Goal: Navigation & Orientation: Understand site structure

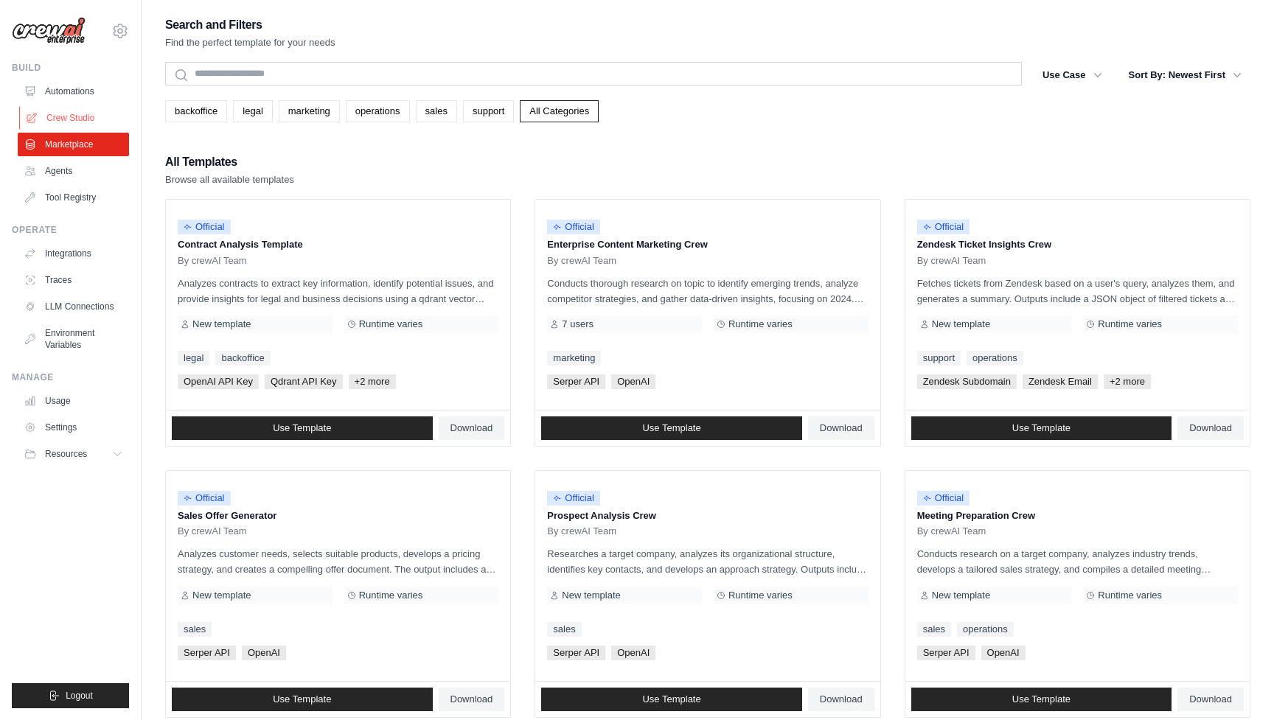
click at [69, 115] on link "Crew Studio" at bounding box center [74, 118] width 111 height 24
click at [53, 97] on link "Automations" at bounding box center [74, 92] width 111 height 24
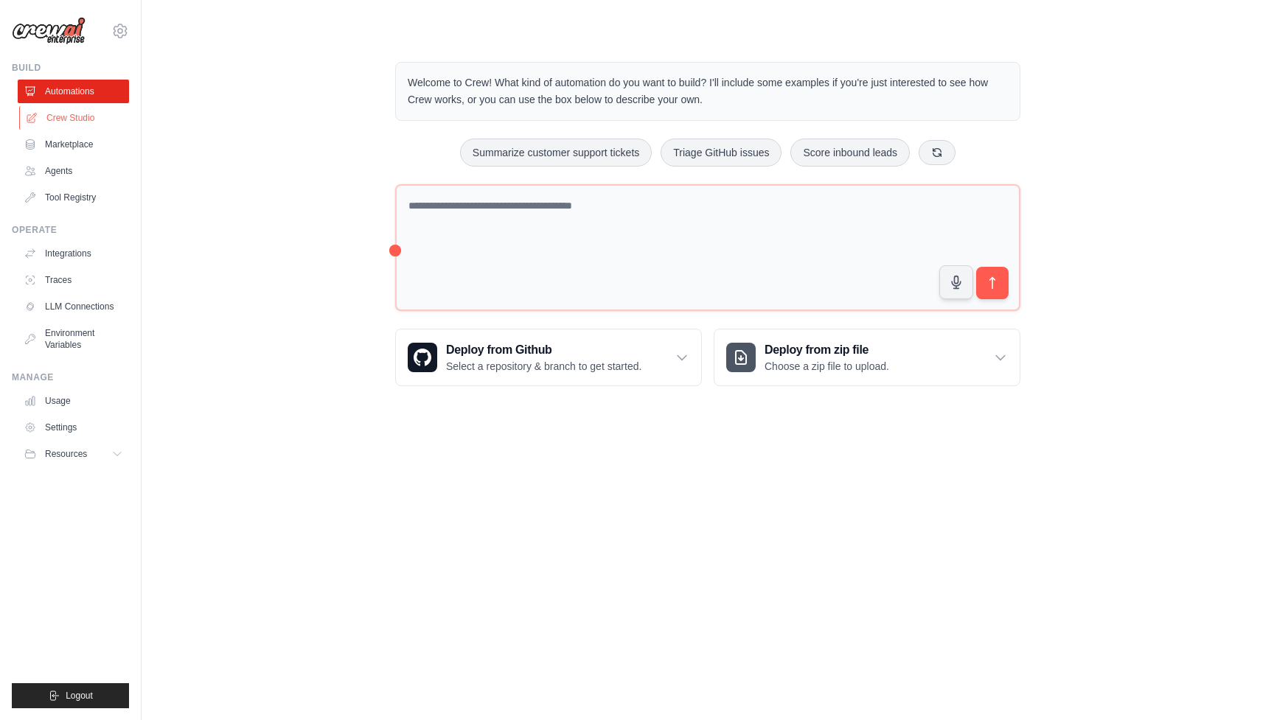
click at [60, 119] on link "Crew Studio" at bounding box center [74, 118] width 111 height 24
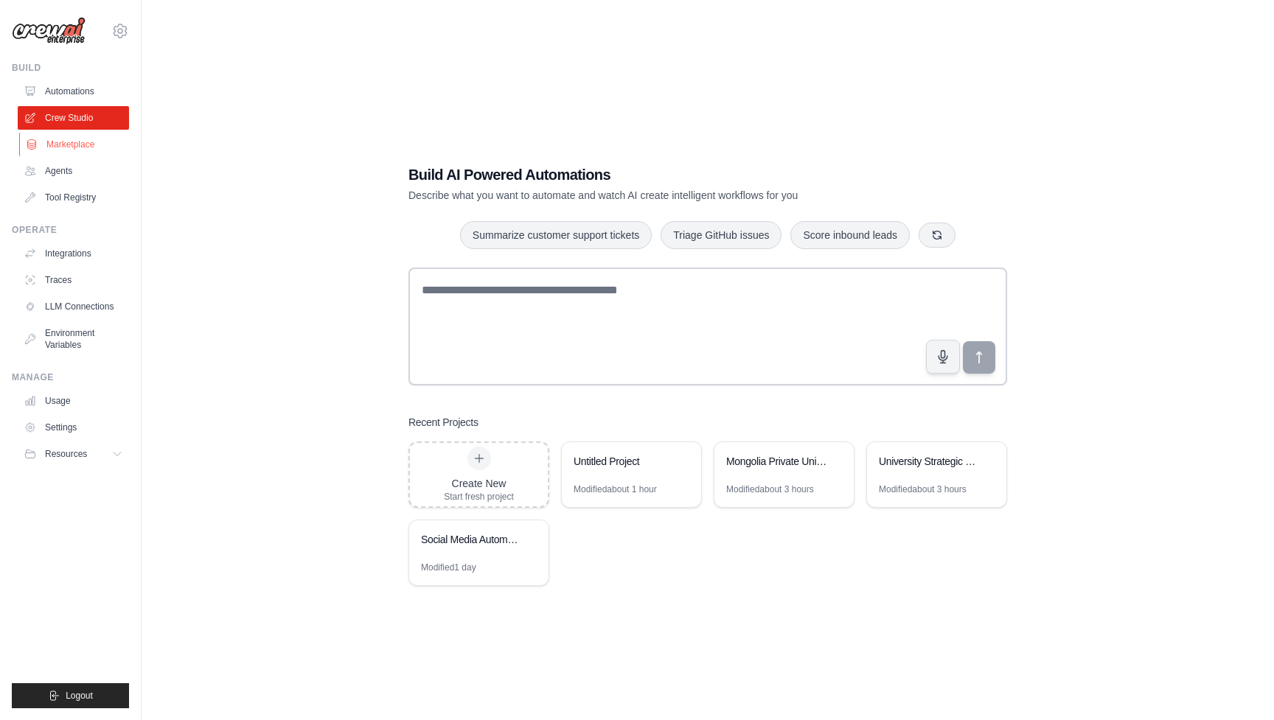
click at [62, 147] on link "Marketplace" at bounding box center [74, 145] width 111 height 24
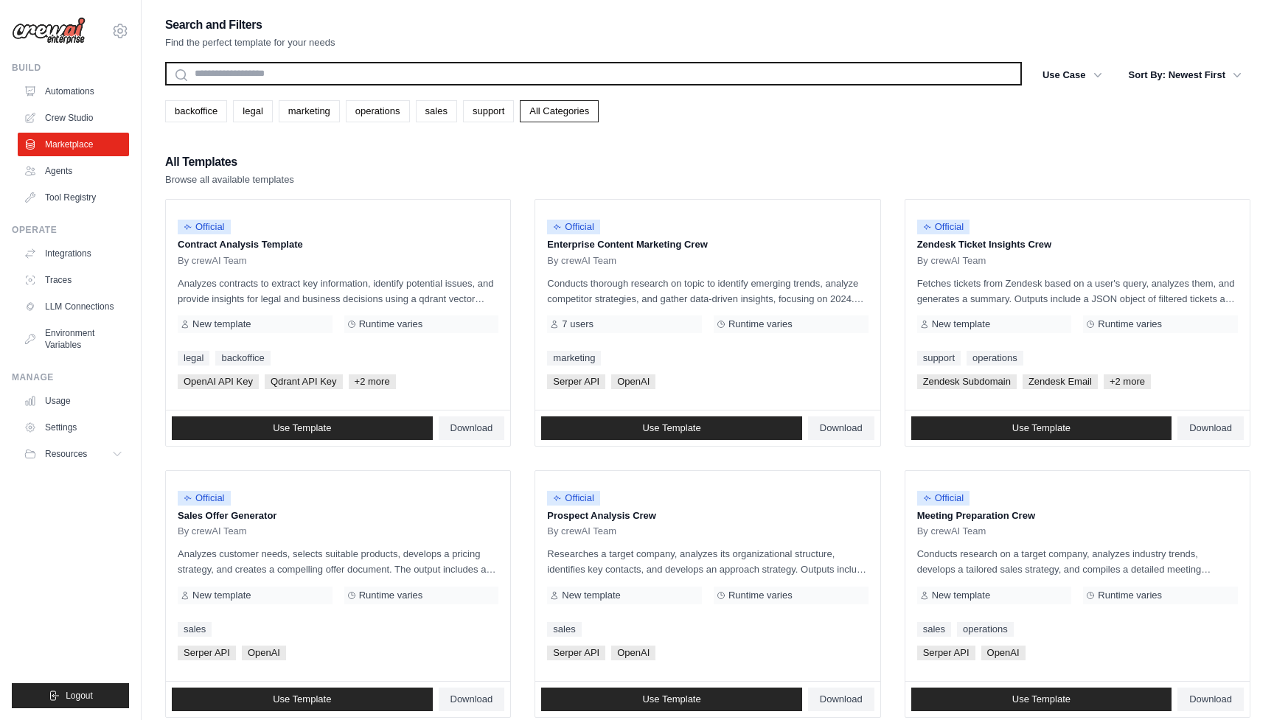
click at [237, 71] on input "text" at bounding box center [593, 74] width 857 height 24
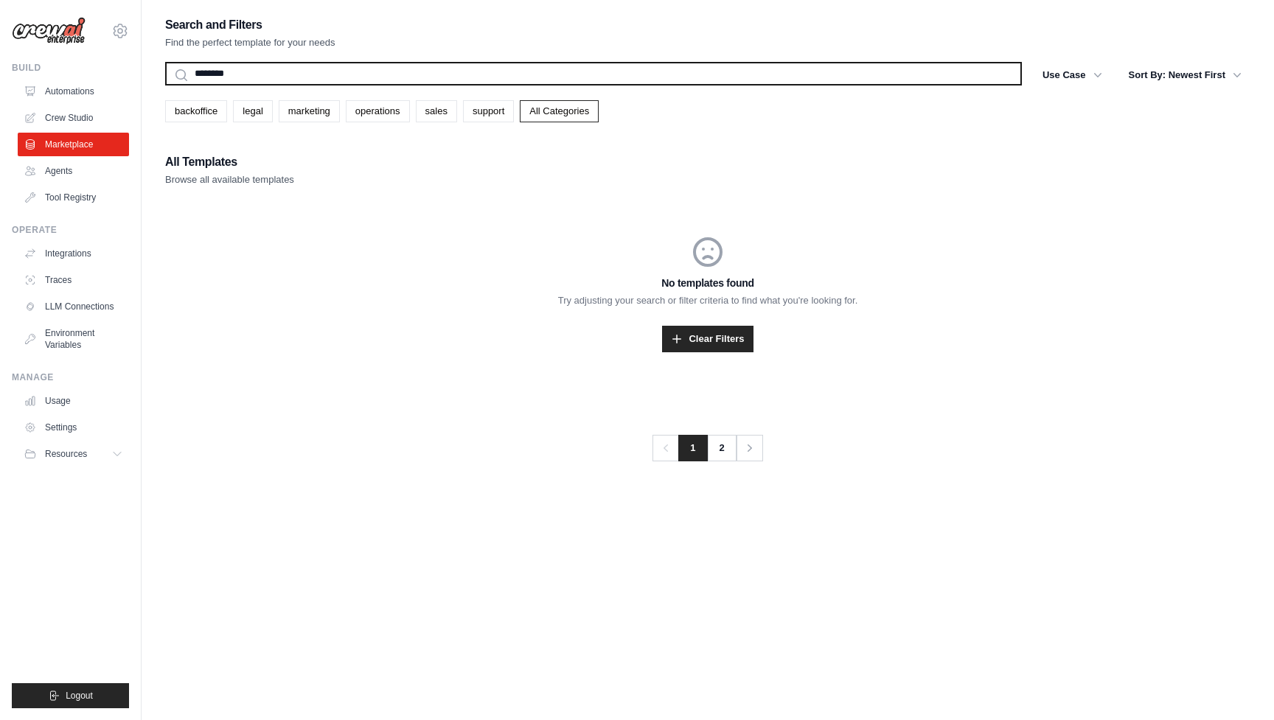
type input "********"
click at [164, 85] on button "Search" at bounding box center [164, 85] width 1 height 1
click at [252, 63] on input "********" at bounding box center [593, 74] width 857 height 24
type input "********"
click at [164, 85] on button "Search" at bounding box center [164, 85] width 1 height 1
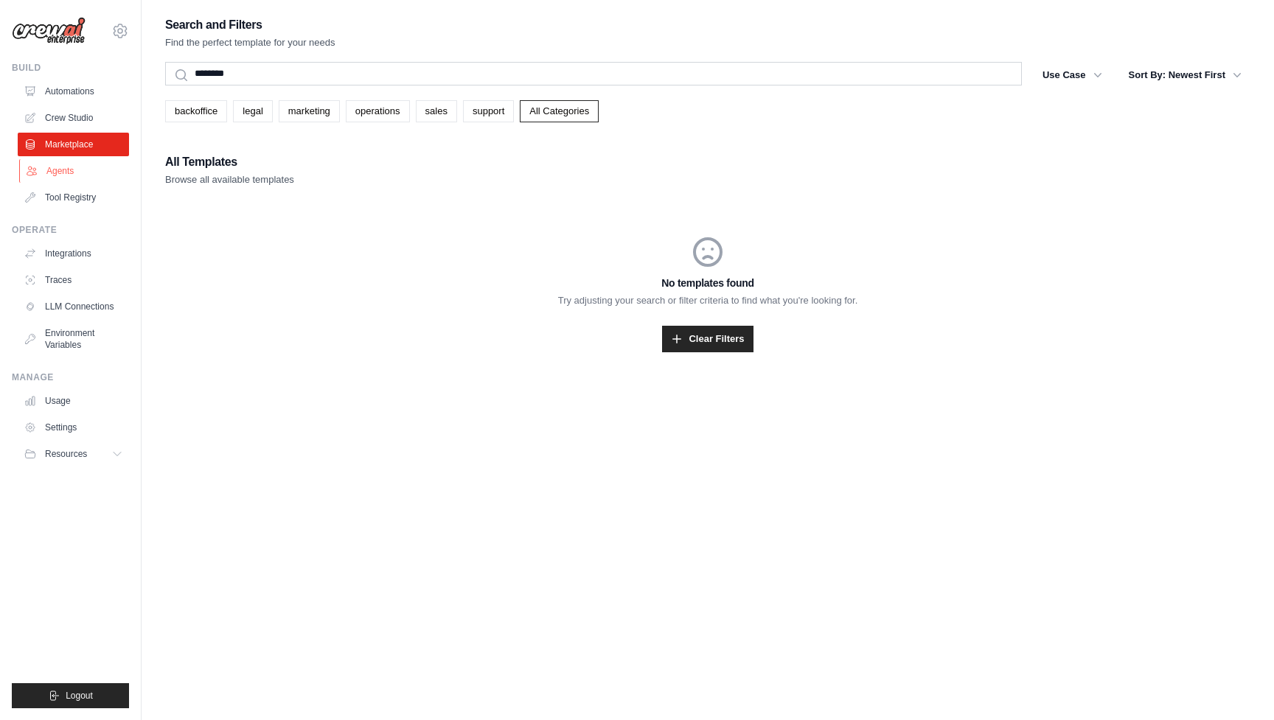
click at [48, 167] on link "Agents" at bounding box center [74, 171] width 111 height 24
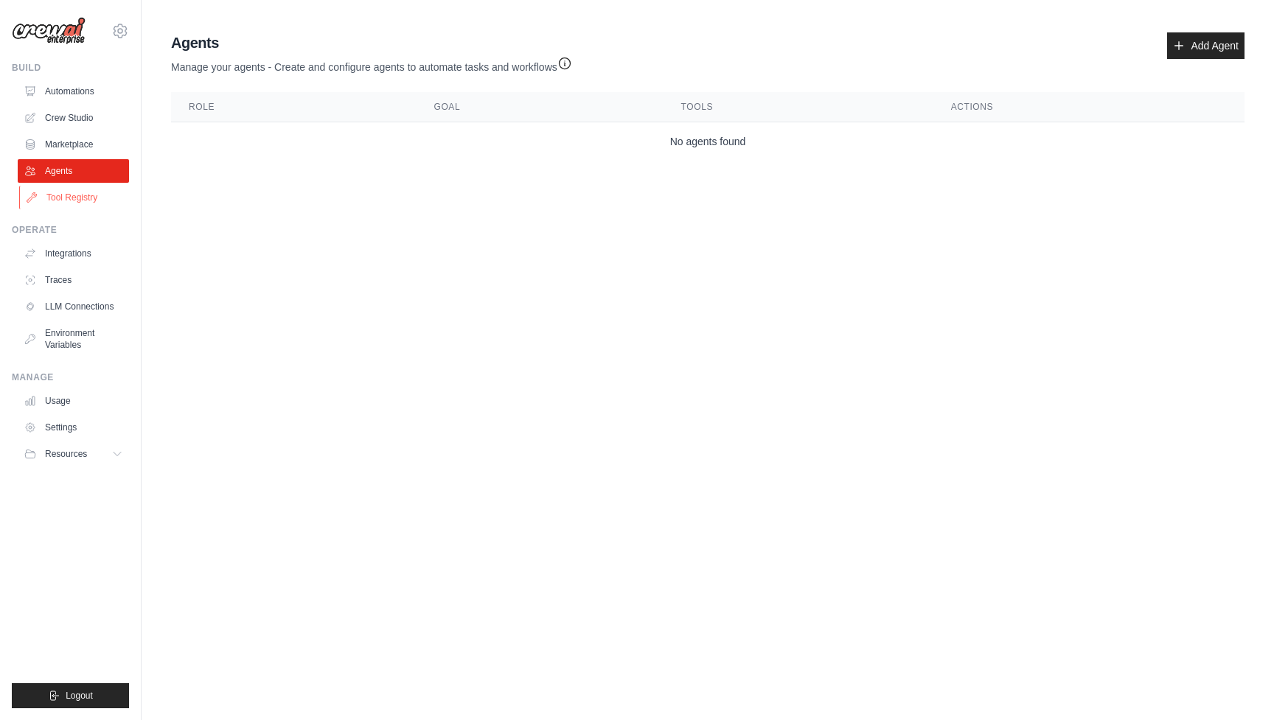
click at [65, 192] on link "Tool Registry" at bounding box center [74, 198] width 111 height 24
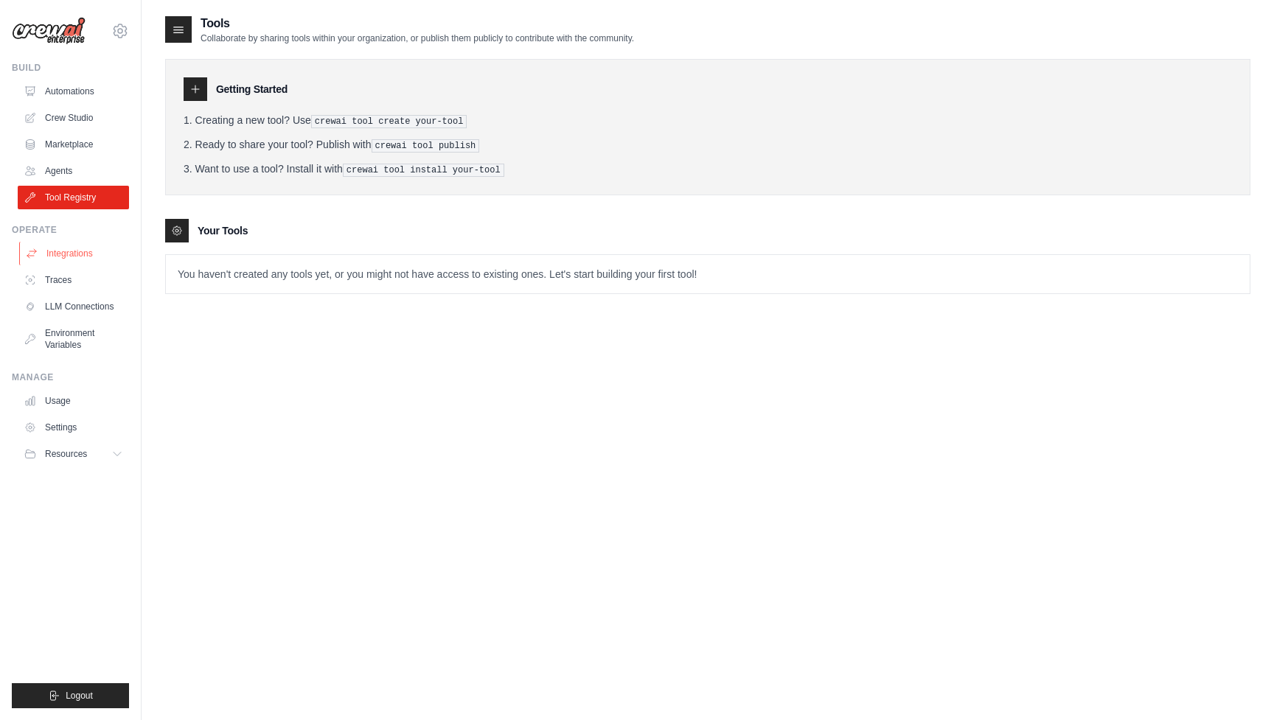
click at [46, 245] on link "Integrations" at bounding box center [74, 254] width 111 height 24
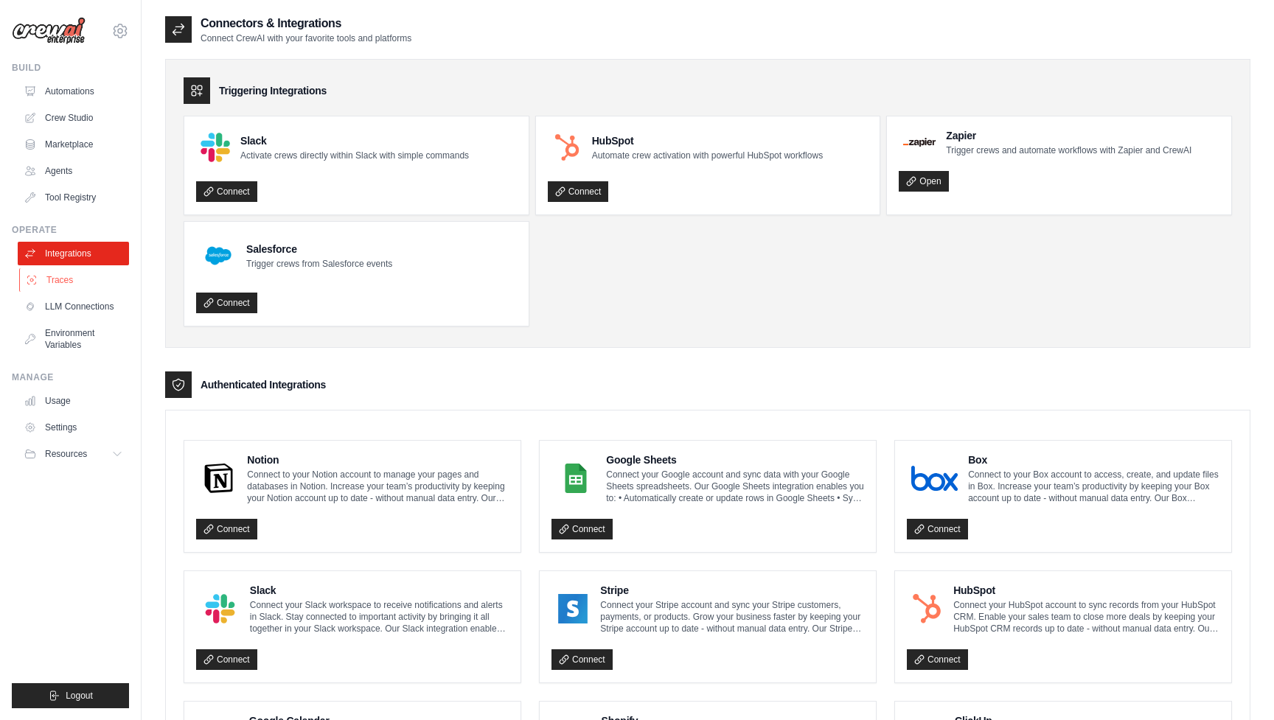
click at [49, 285] on link "Traces" at bounding box center [74, 280] width 111 height 24
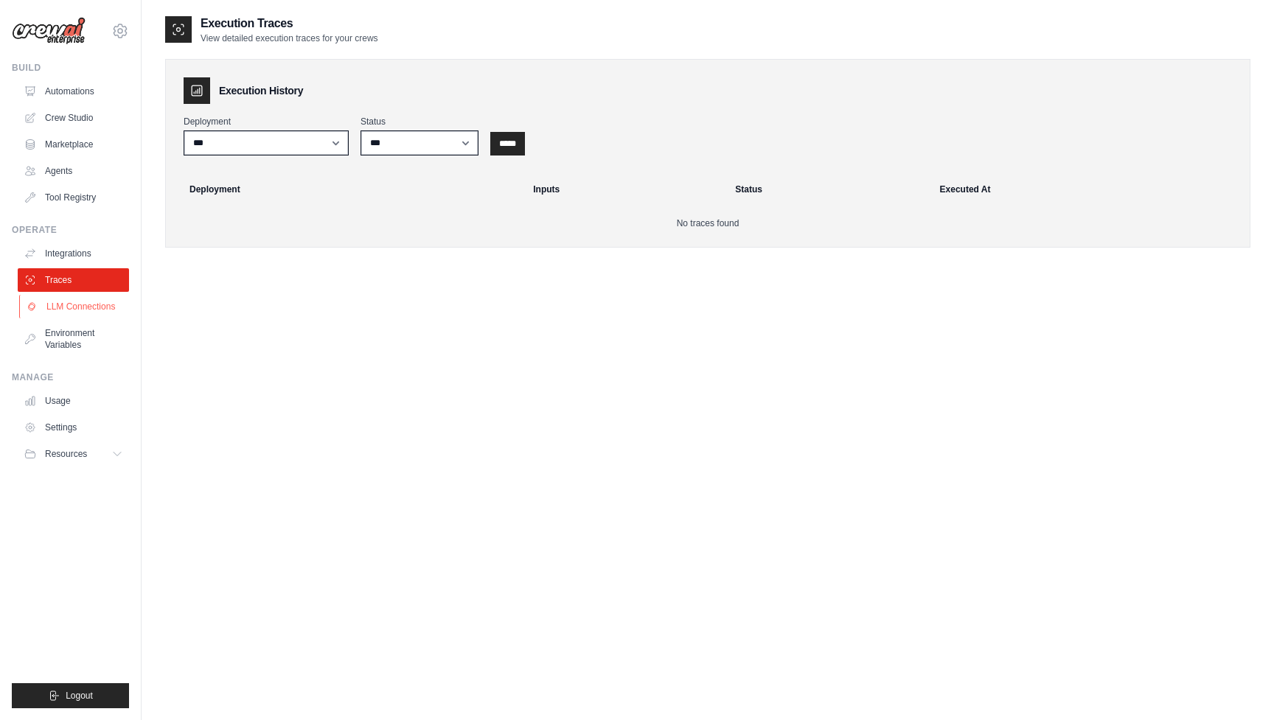
click at [62, 306] on link "LLM Connections" at bounding box center [74, 307] width 111 height 24
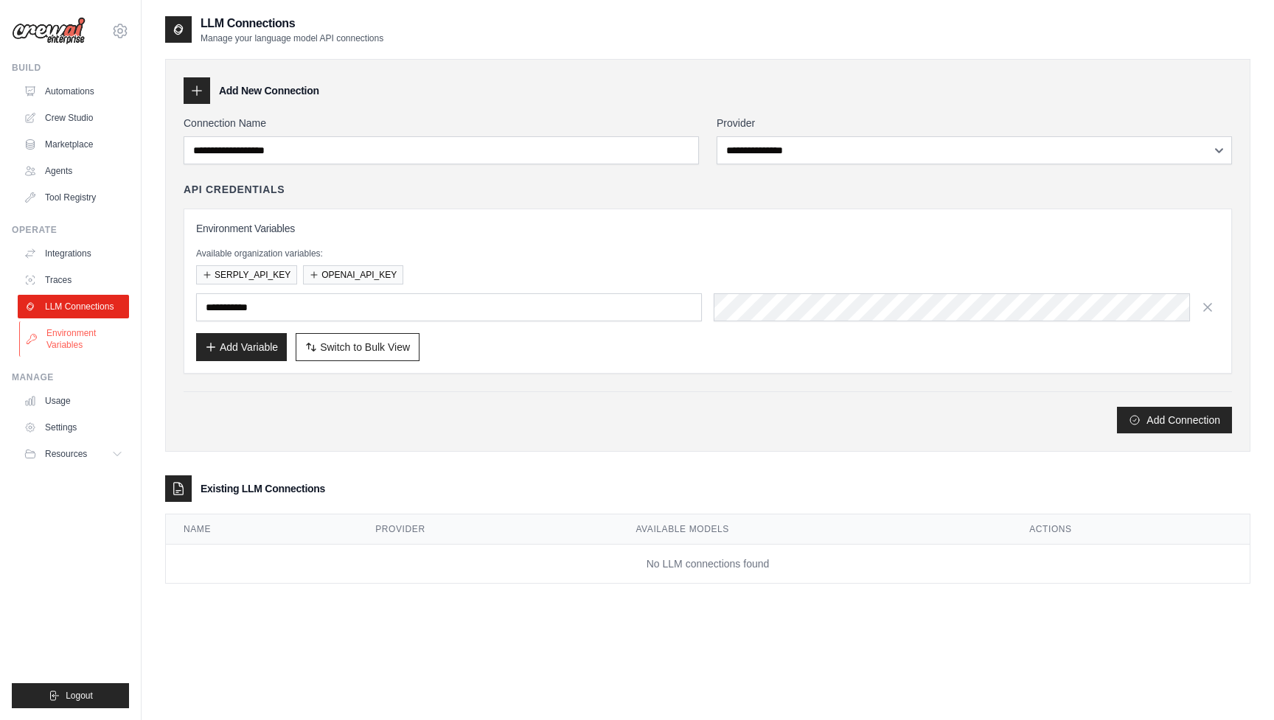
click at [68, 328] on link "Environment Variables" at bounding box center [74, 338] width 111 height 35
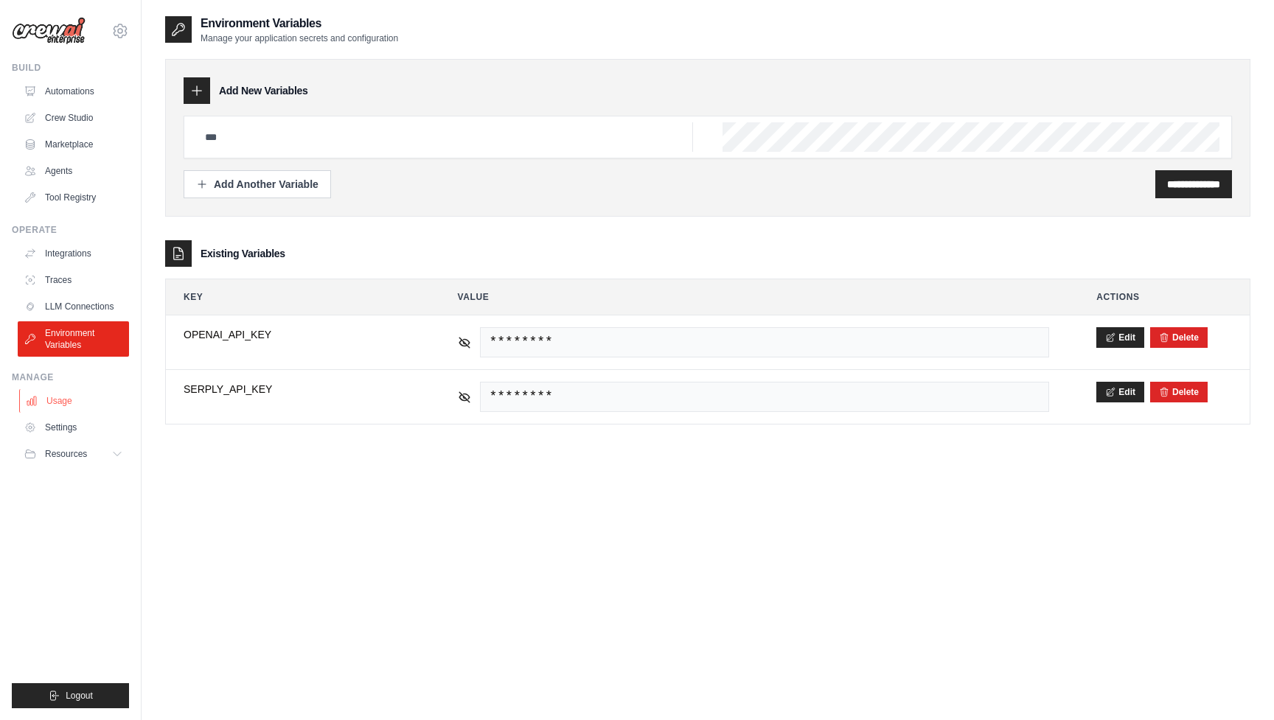
click at [63, 403] on link "Usage" at bounding box center [74, 401] width 111 height 24
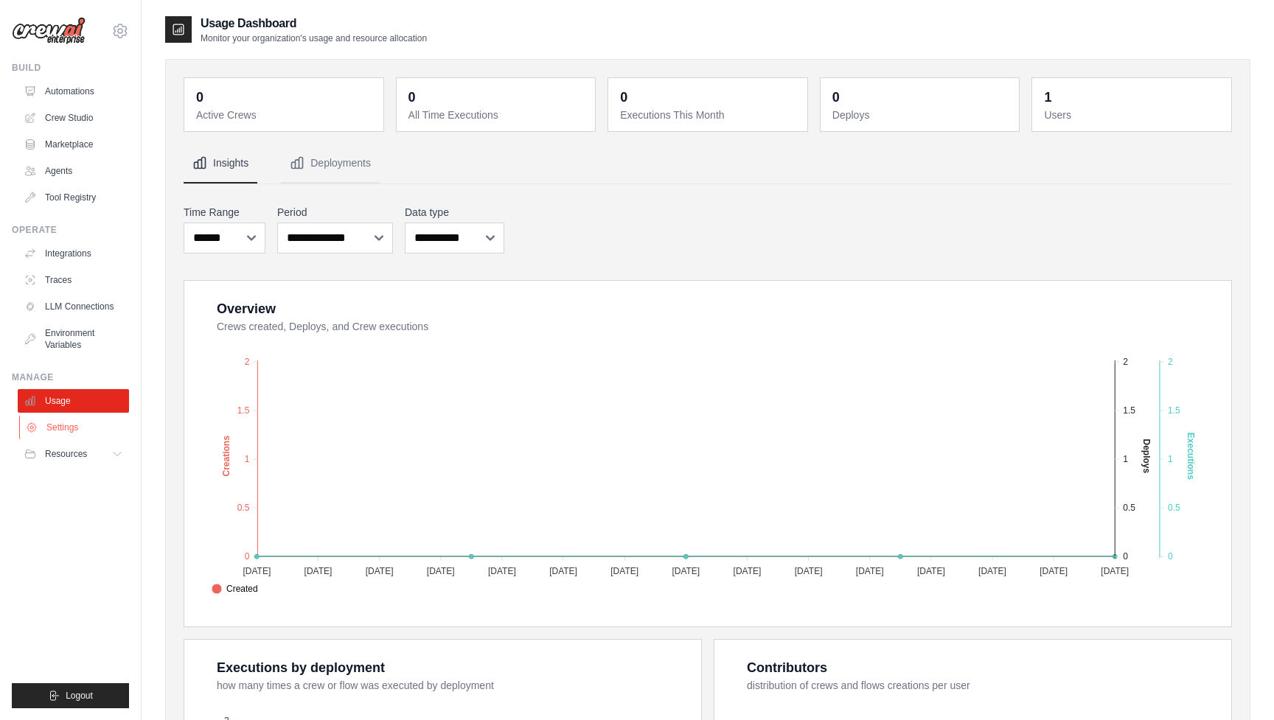
click at [59, 432] on link "Settings" at bounding box center [74, 428] width 111 height 24
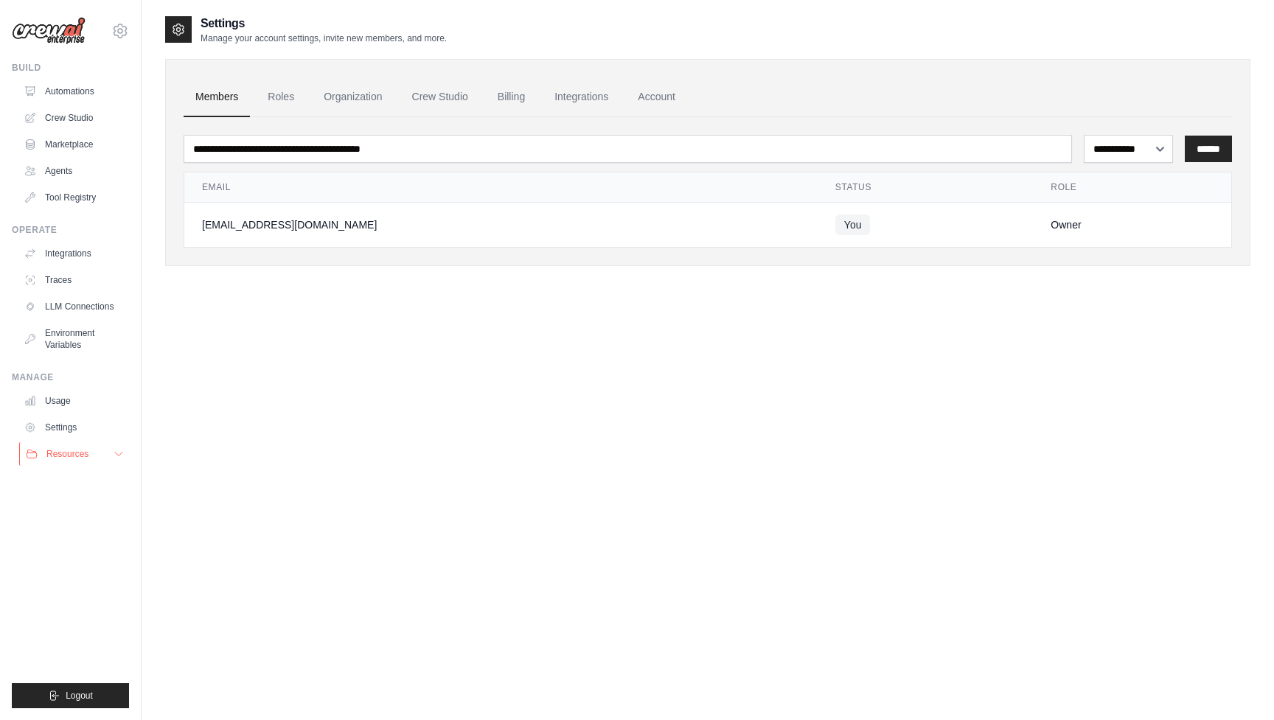
click at [60, 456] on span "Resources" at bounding box center [67, 454] width 42 height 12
click at [67, 477] on span "Documentation" at bounding box center [82, 479] width 60 height 12
